Goal: Information Seeking & Learning: Learn about a topic

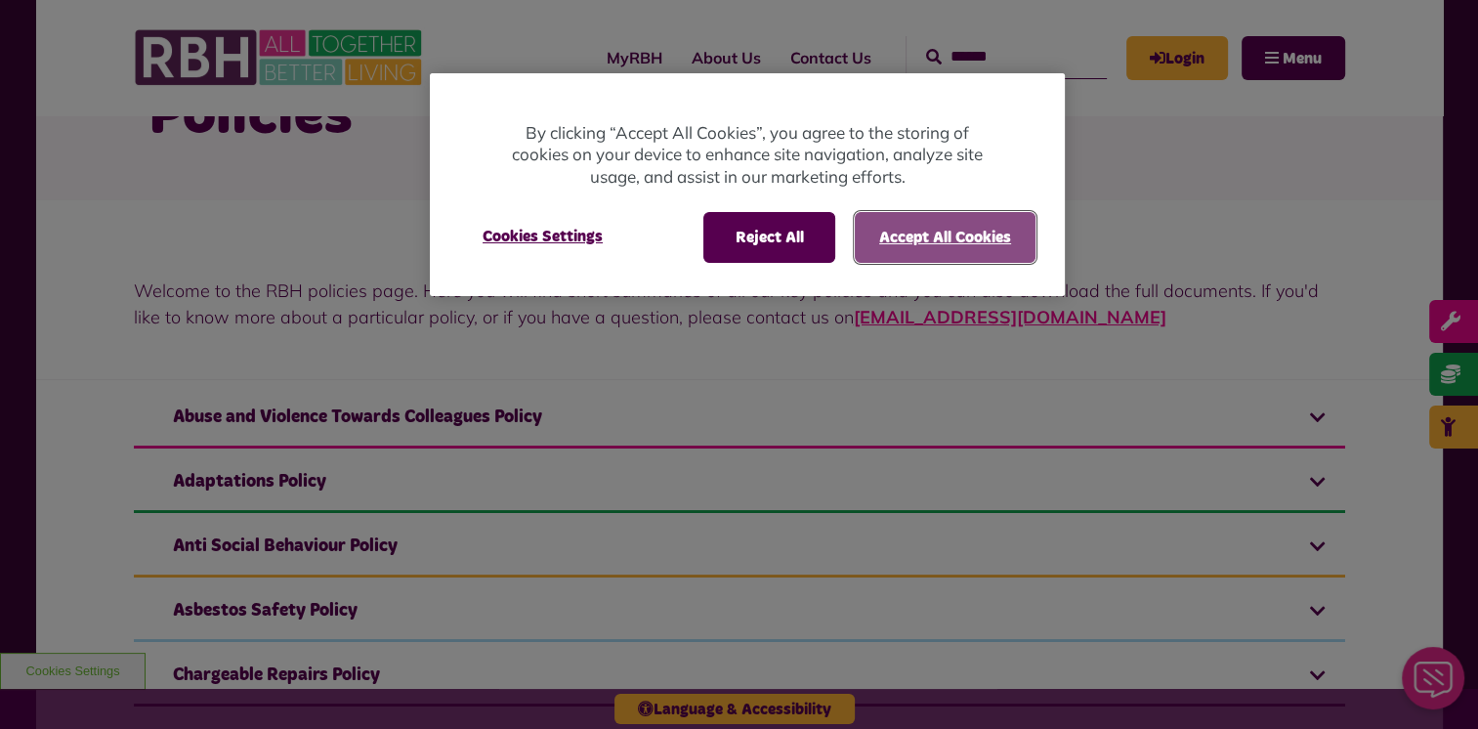
click at [953, 225] on button "Accept All Cookies" at bounding box center [945, 237] width 181 height 51
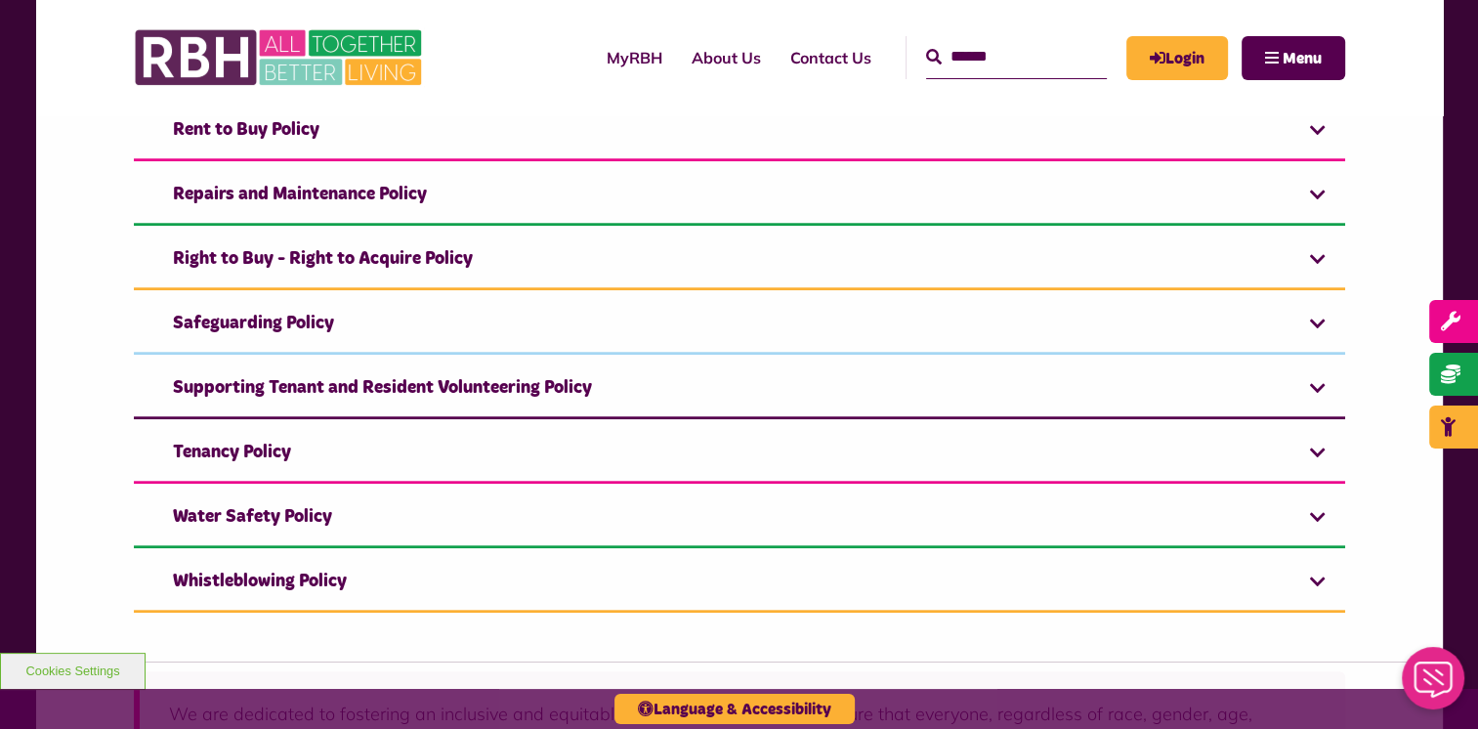
scroll to position [1705, 0]
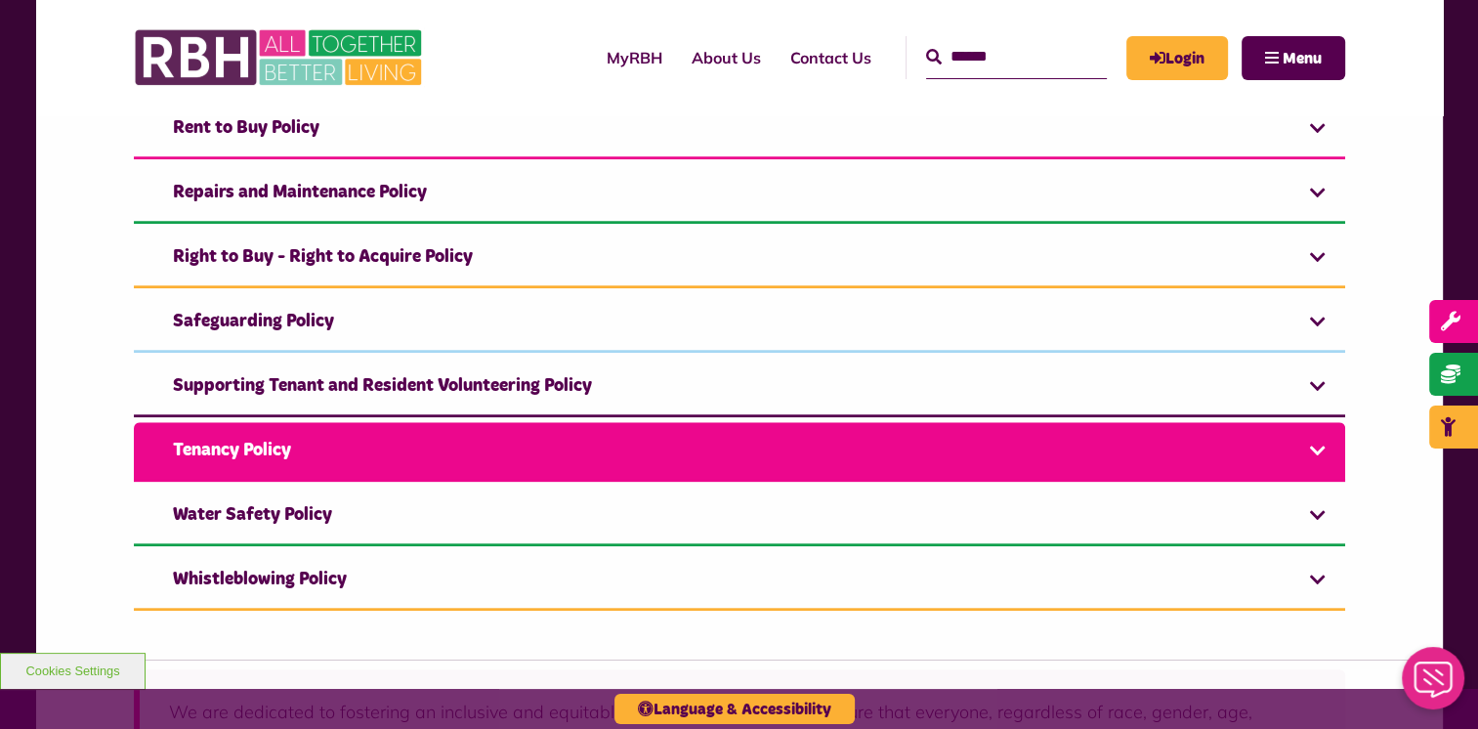
click at [569, 432] on link "Tenancy Policy" at bounding box center [739, 452] width 1211 height 60
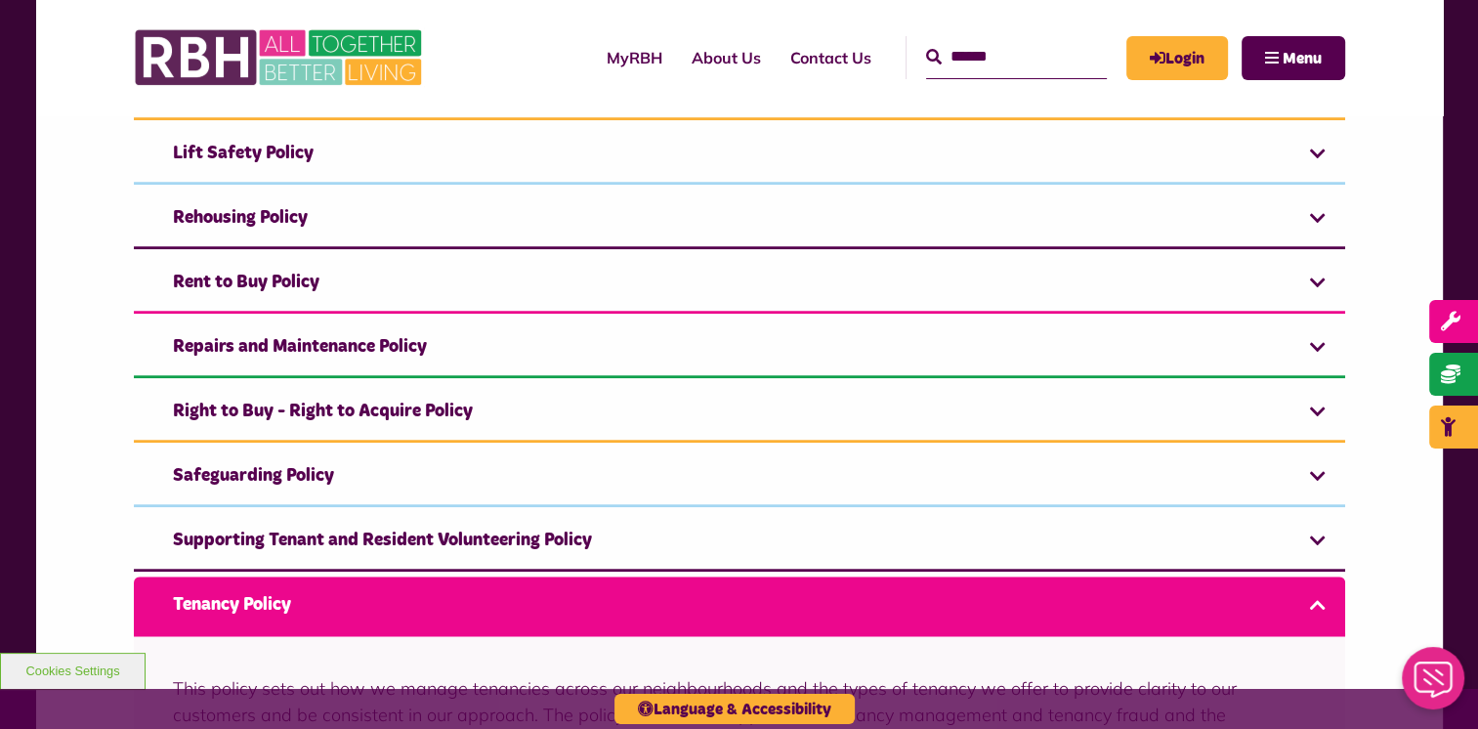
scroll to position [1508, 0]
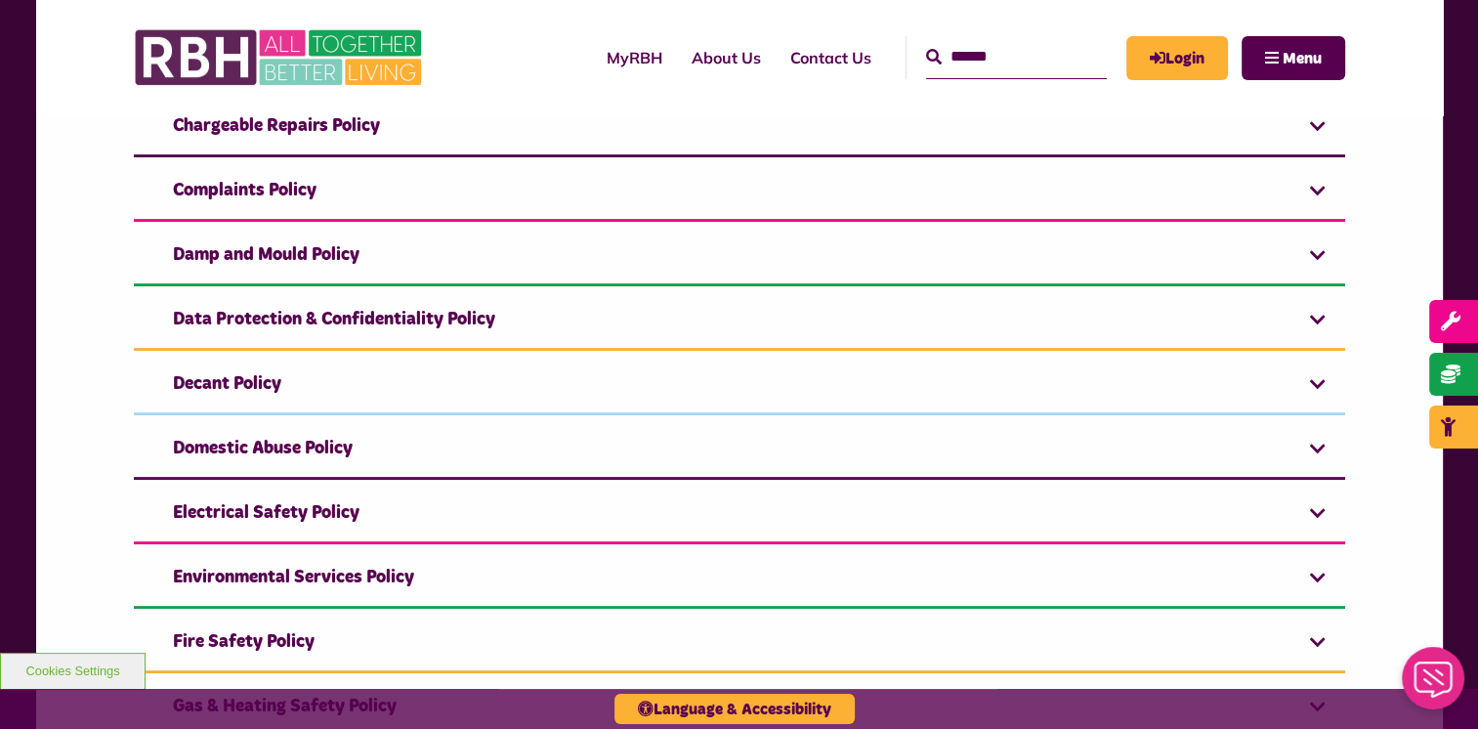
scroll to position [733, 0]
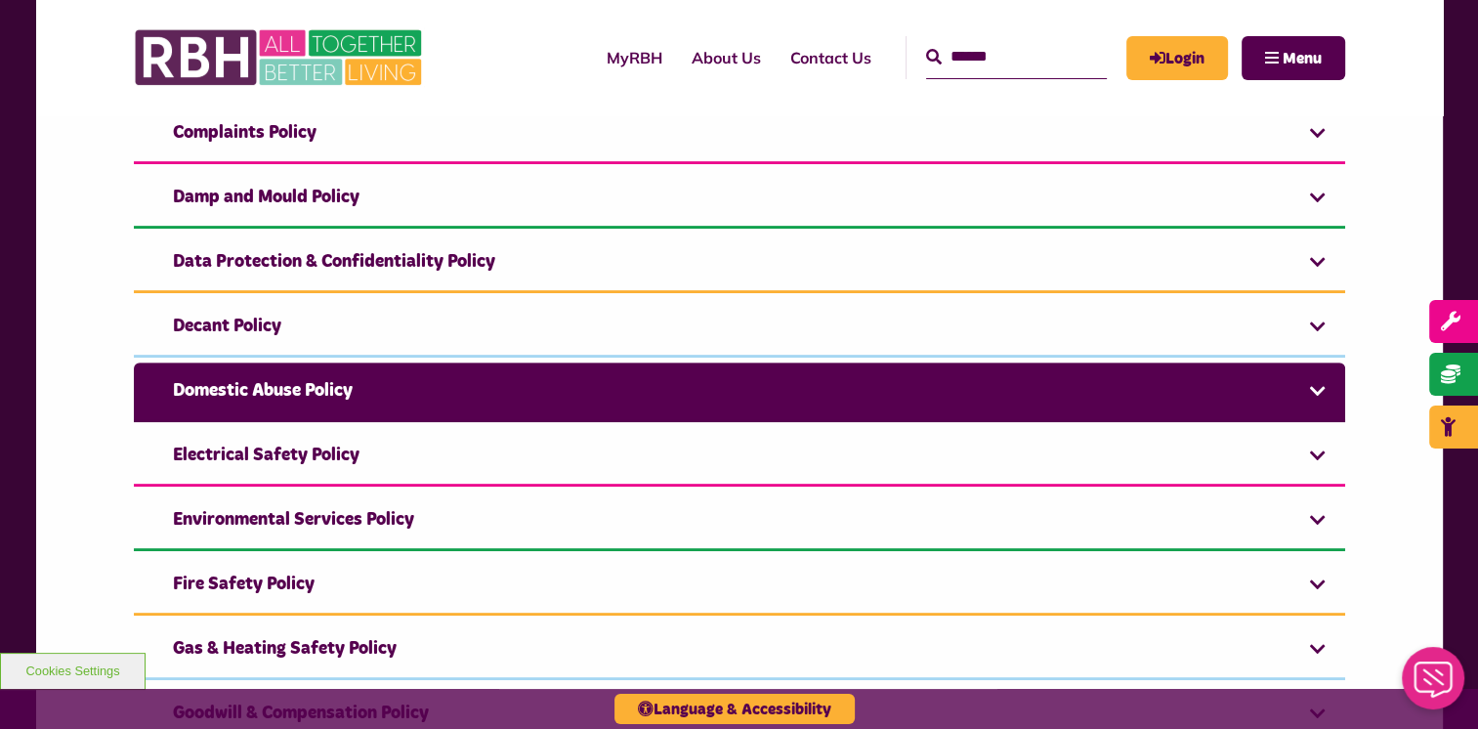
click at [670, 379] on link "Domestic Abuse Policy" at bounding box center [739, 392] width 1211 height 60
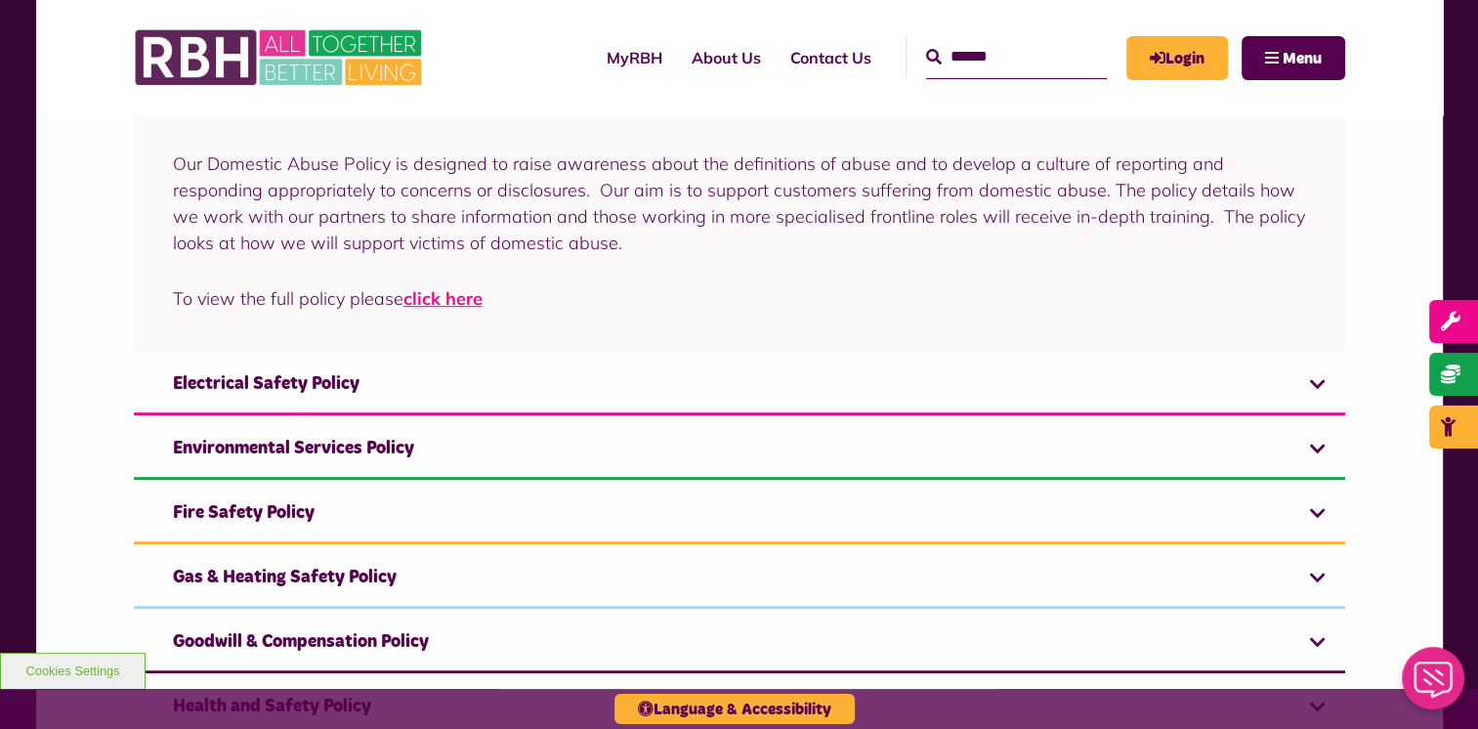
scroll to position [1047, 0]
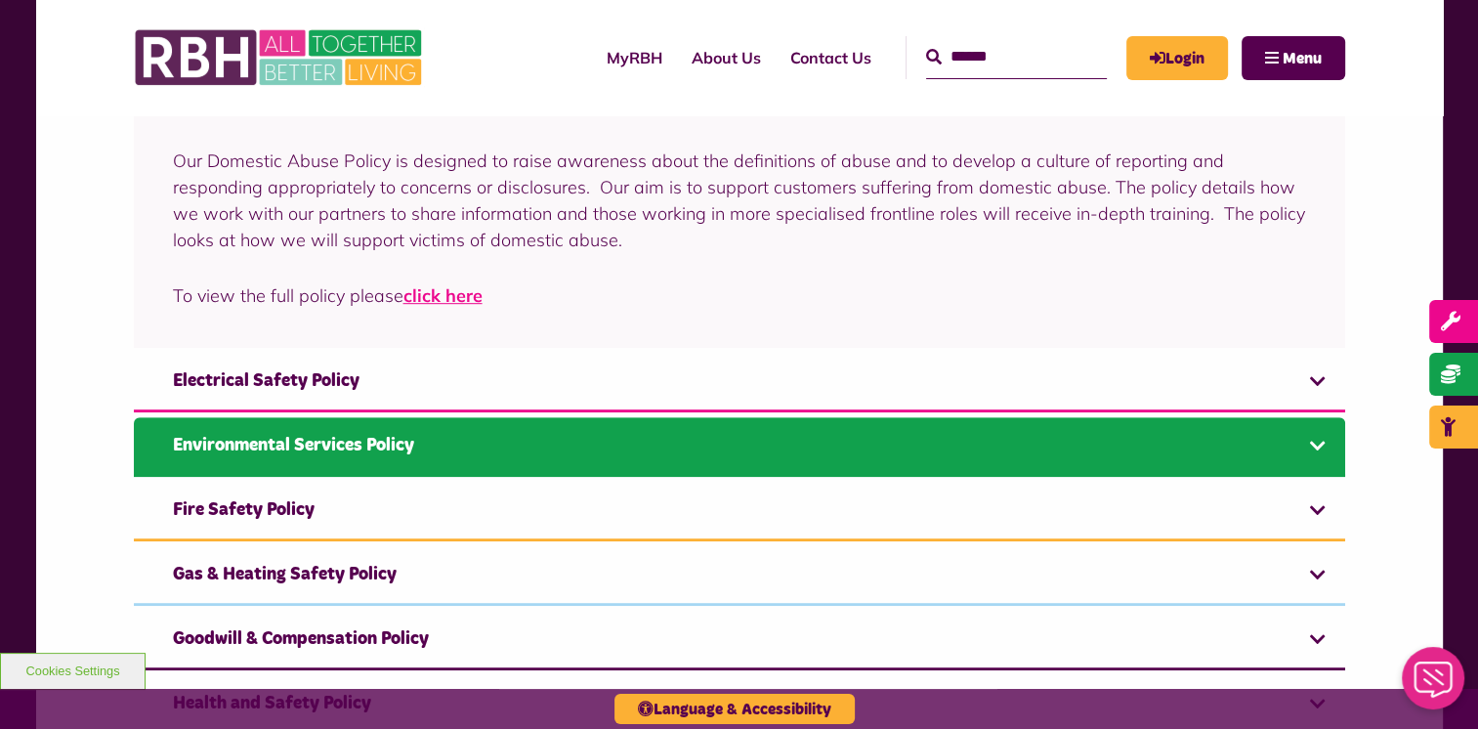
click at [654, 437] on link "Environmental Services Policy" at bounding box center [739, 447] width 1211 height 60
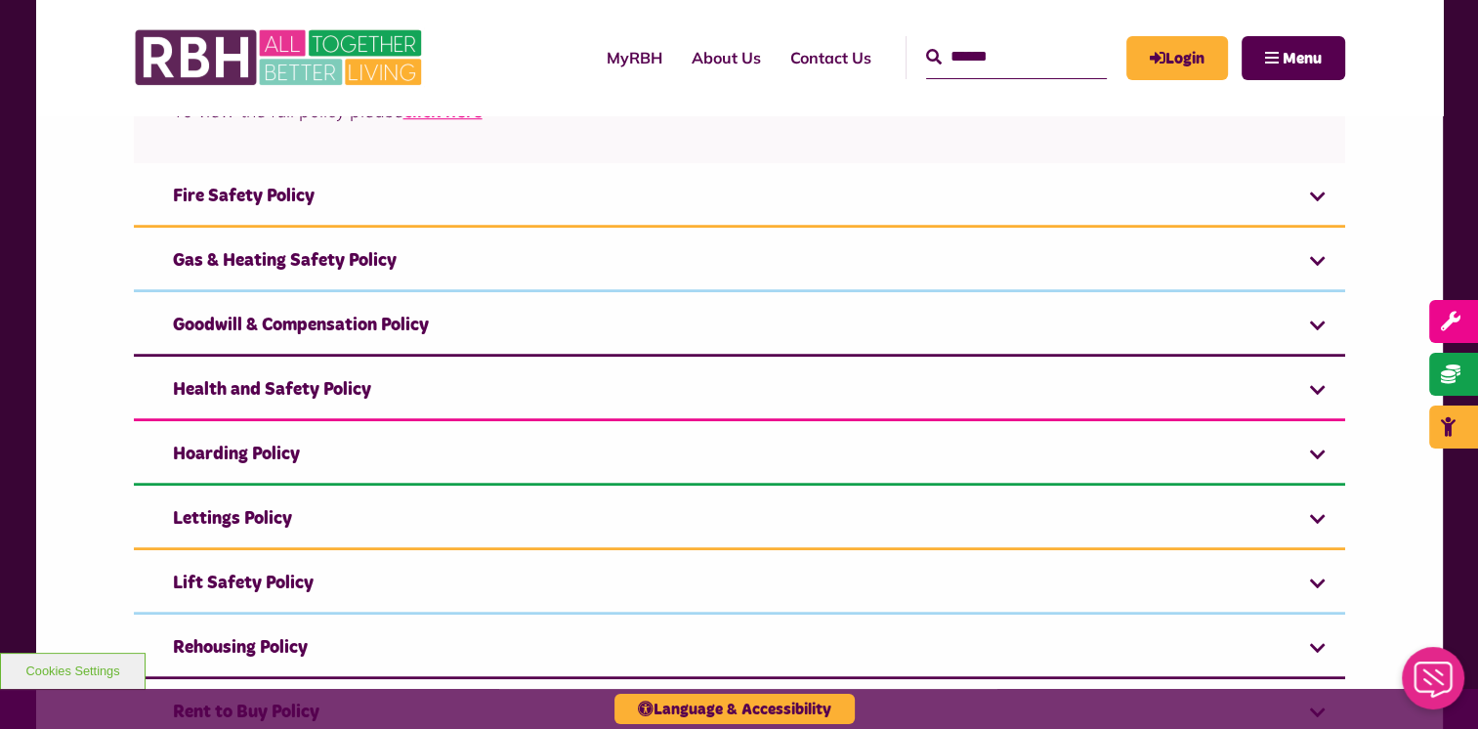
scroll to position [1442, 0]
